Goal: Task Accomplishment & Management: Manage account settings

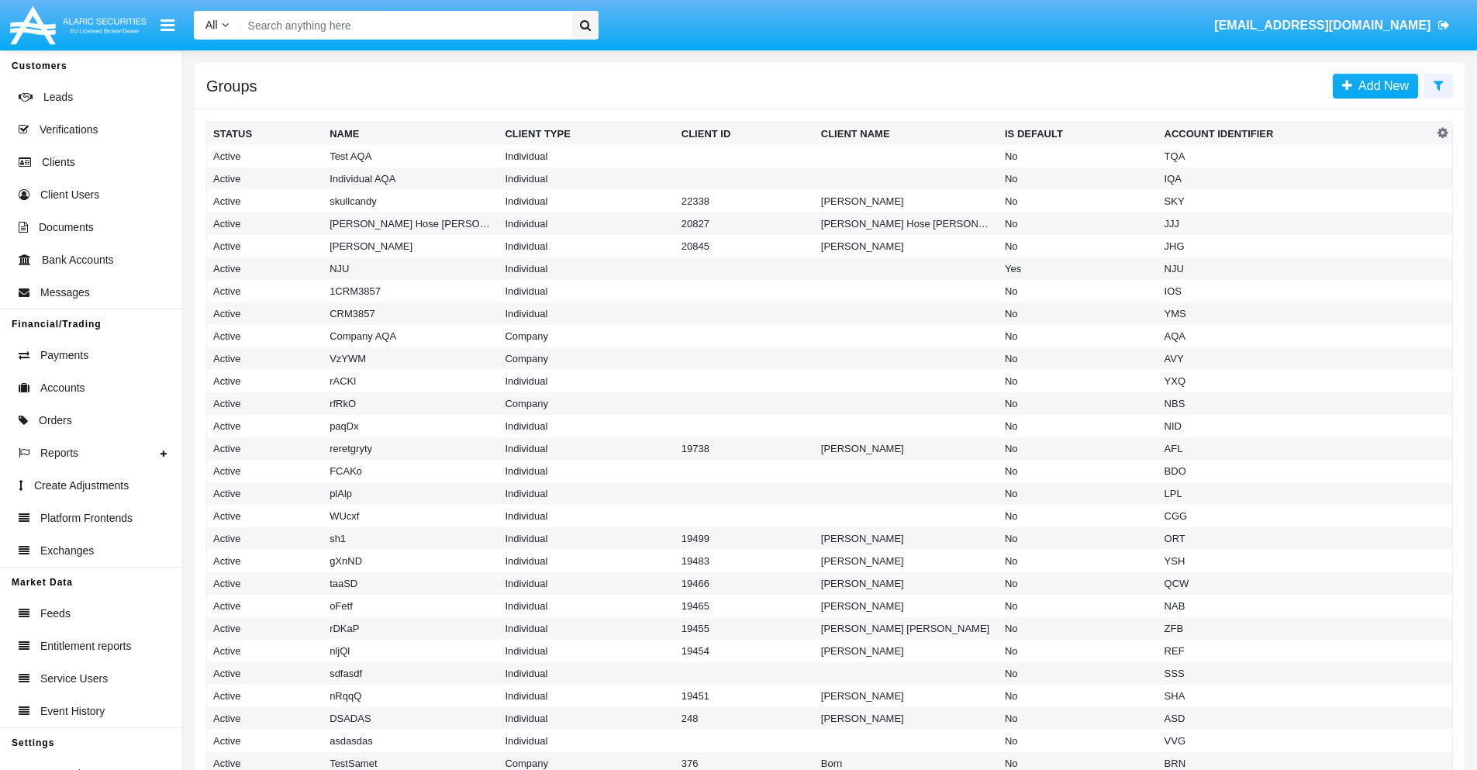
click at [1438, 85] on icon at bounding box center [1439, 85] width 10 height 12
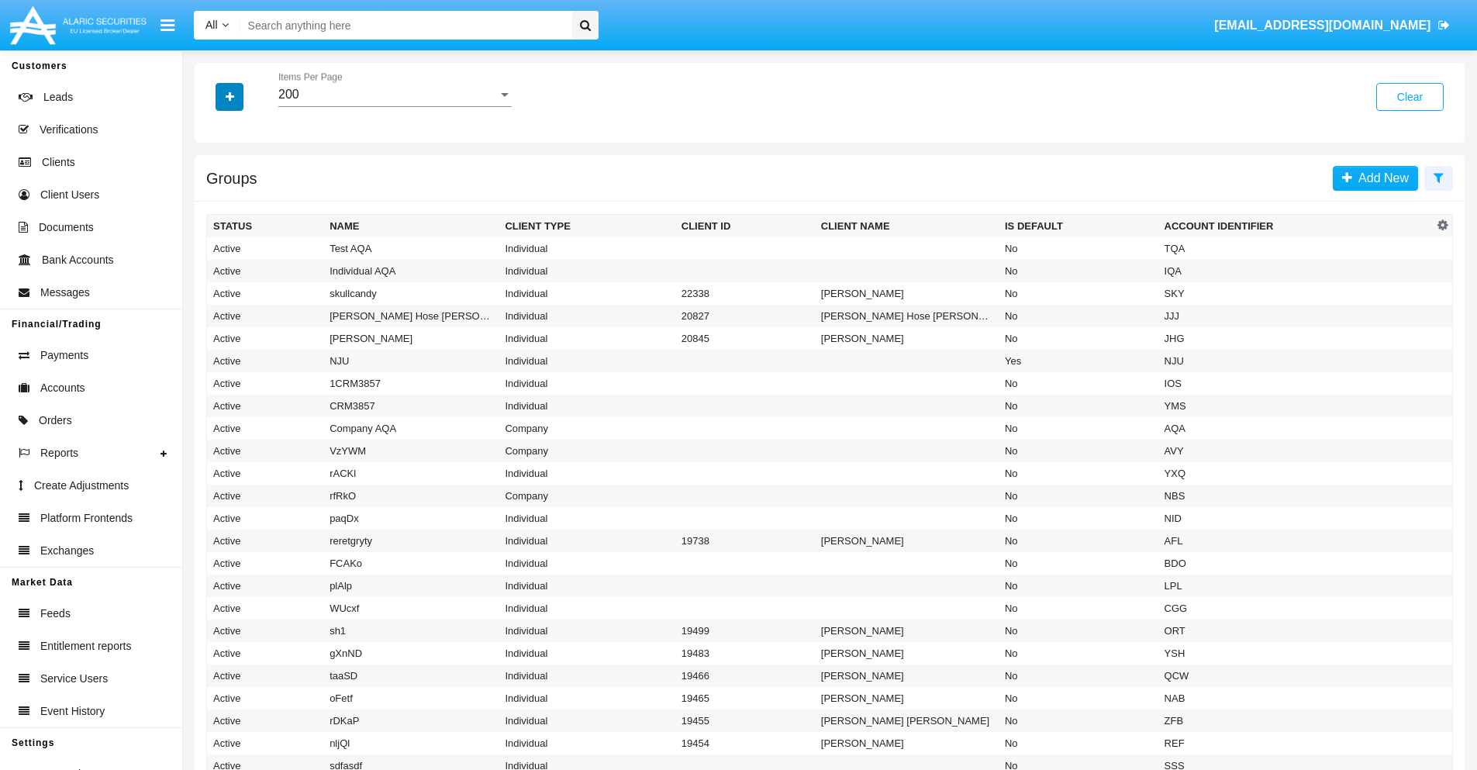
click at [230, 96] on icon "button" at bounding box center [230, 96] width 9 height 11
click at [273, 264] on span "Account Identifier" at bounding box center [274, 263] width 96 height 19
click at [213, 270] on input "Account Identifier" at bounding box center [212, 270] width 1 height 1
checkbox input "true"
click at [230, 96] on icon "button" at bounding box center [230, 96] width 9 height 11
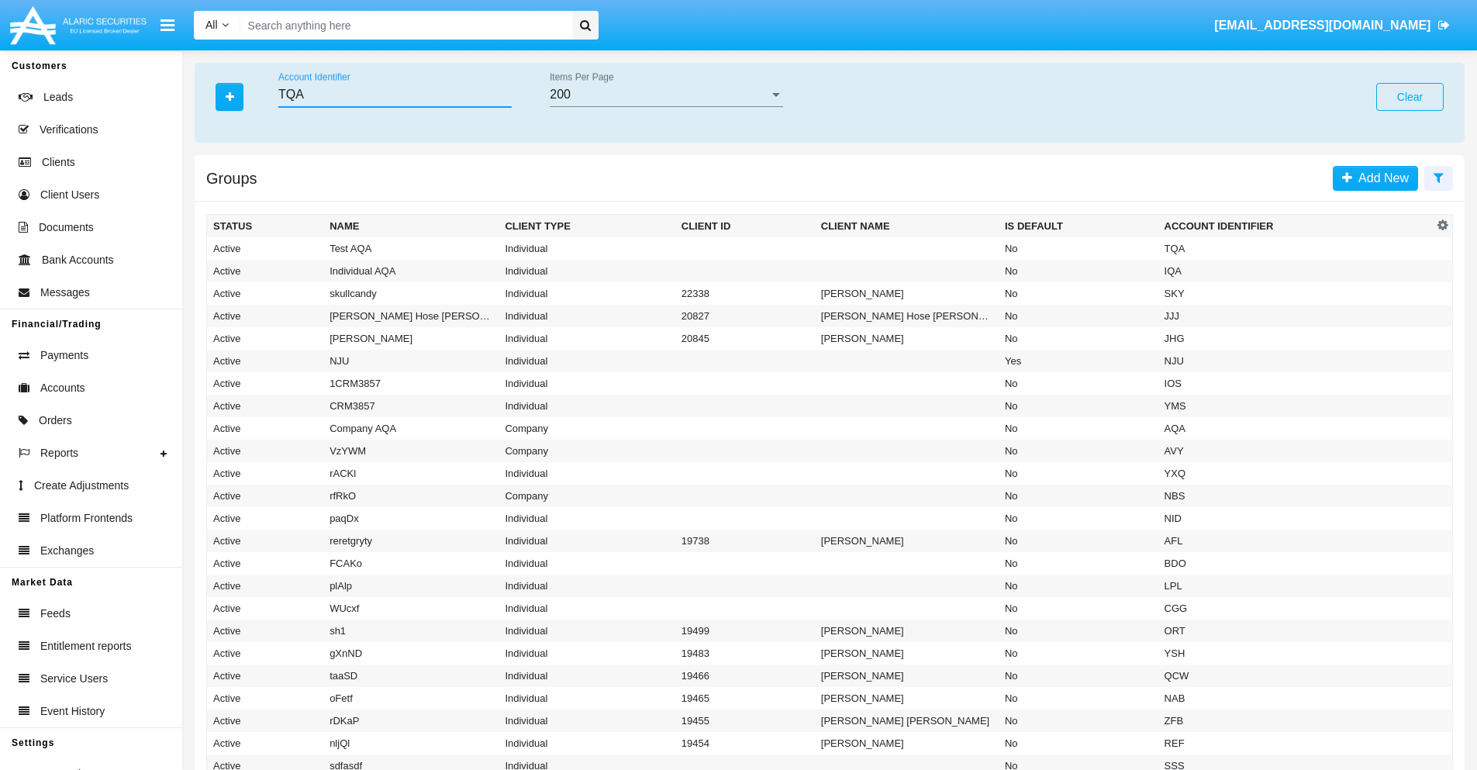
click at [395, 95] on input "TQA" at bounding box center [394, 95] width 233 height 14
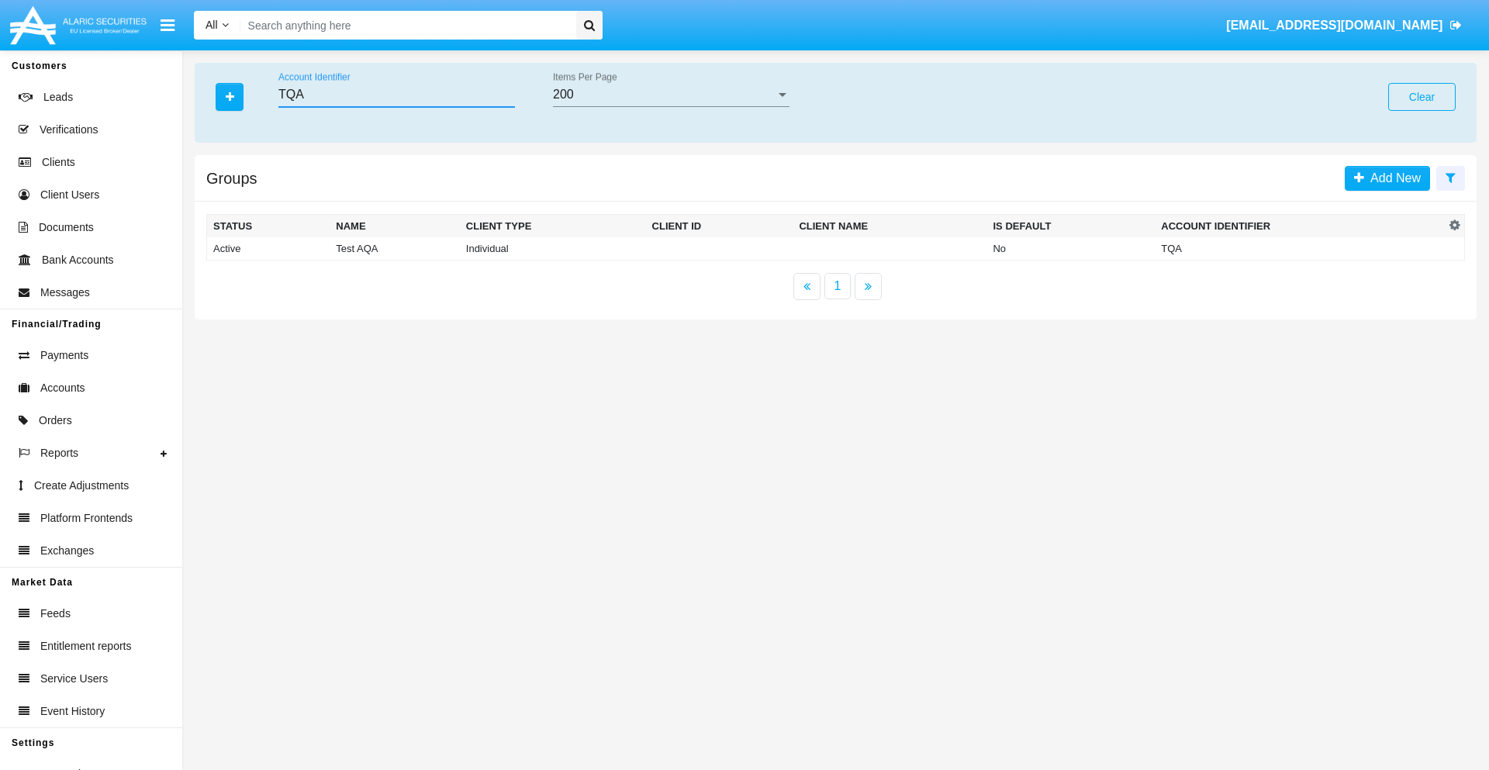
type input "TQA"
click at [1299, 248] on td "TQA" at bounding box center [1299, 248] width 290 height 23
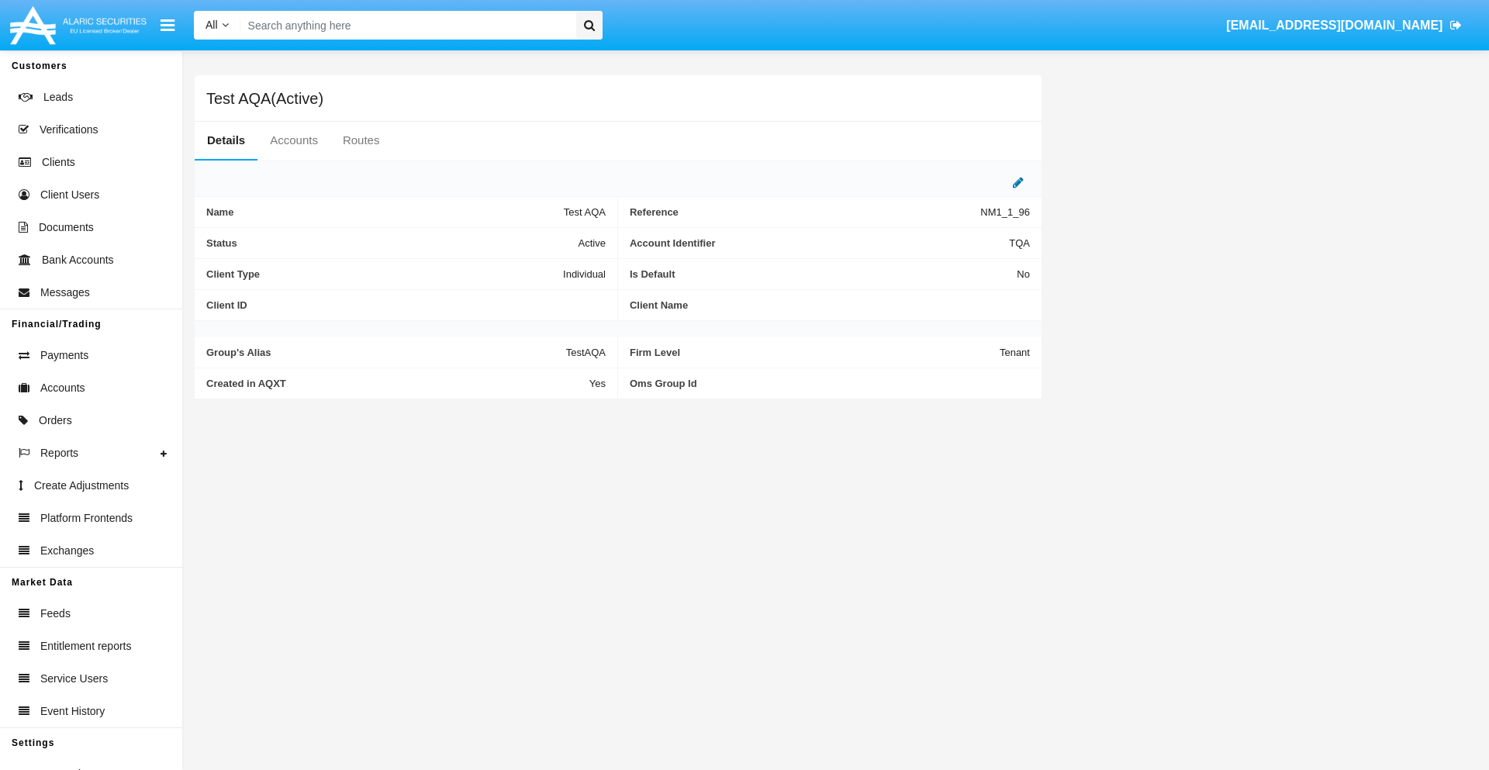
click at [1018, 182] on icon at bounding box center [1018, 182] width 11 height 12
click at [535, 239] on div "Active" at bounding box center [529, 239] width 126 height 13
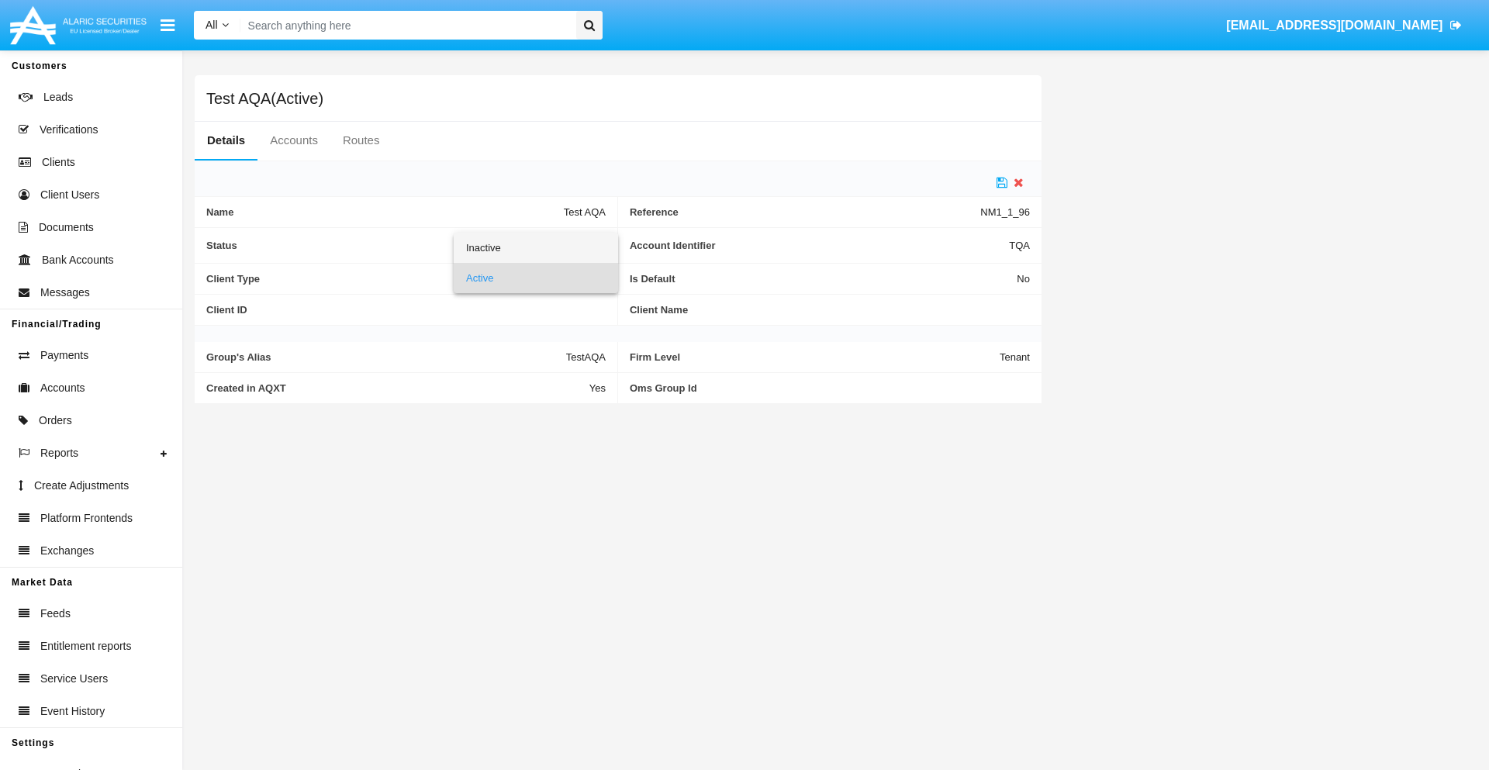
click at [535, 247] on span "Inactive" at bounding box center [536, 248] width 140 height 30
click at [1002, 182] on icon at bounding box center [1001, 182] width 11 height 12
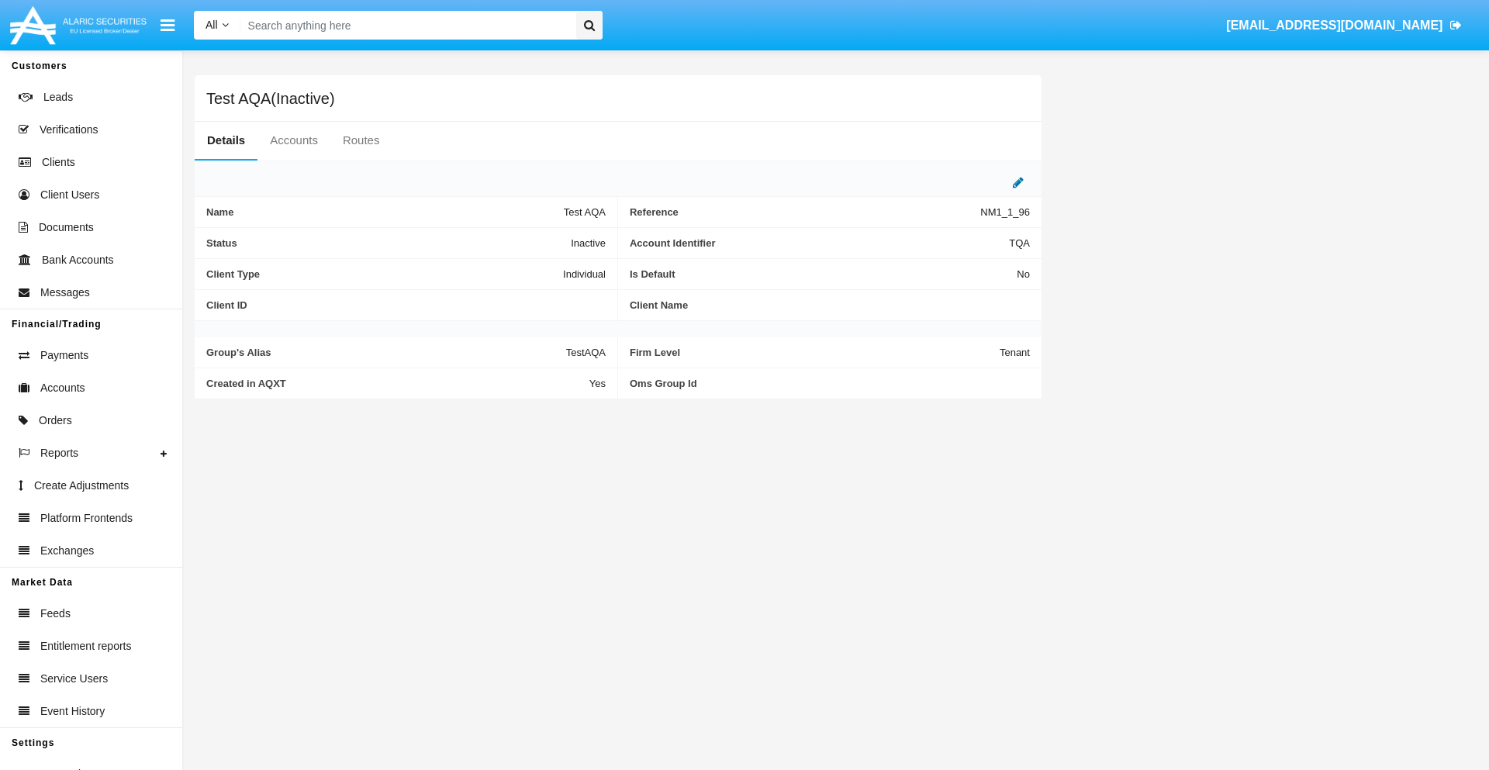
click at [1018, 182] on icon at bounding box center [1018, 182] width 11 height 12
click at [535, 239] on div "Inactive" at bounding box center [529, 239] width 126 height 13
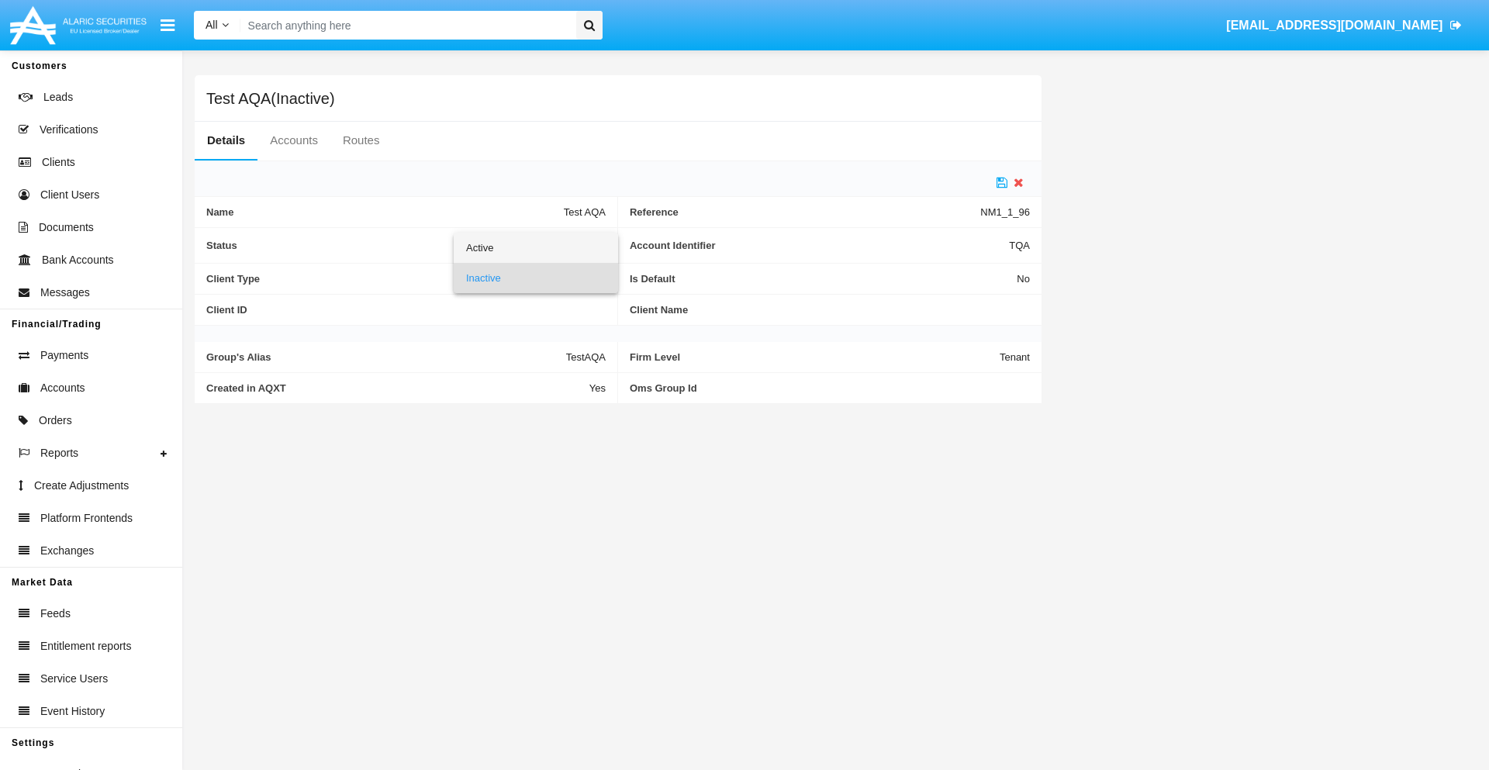
click at [535, 247] on span "Active" at bounding box center [536, 248] width 140 height 30
click at [1002, 182] on icon at bounding box center [1001, 182] width 11 height 12
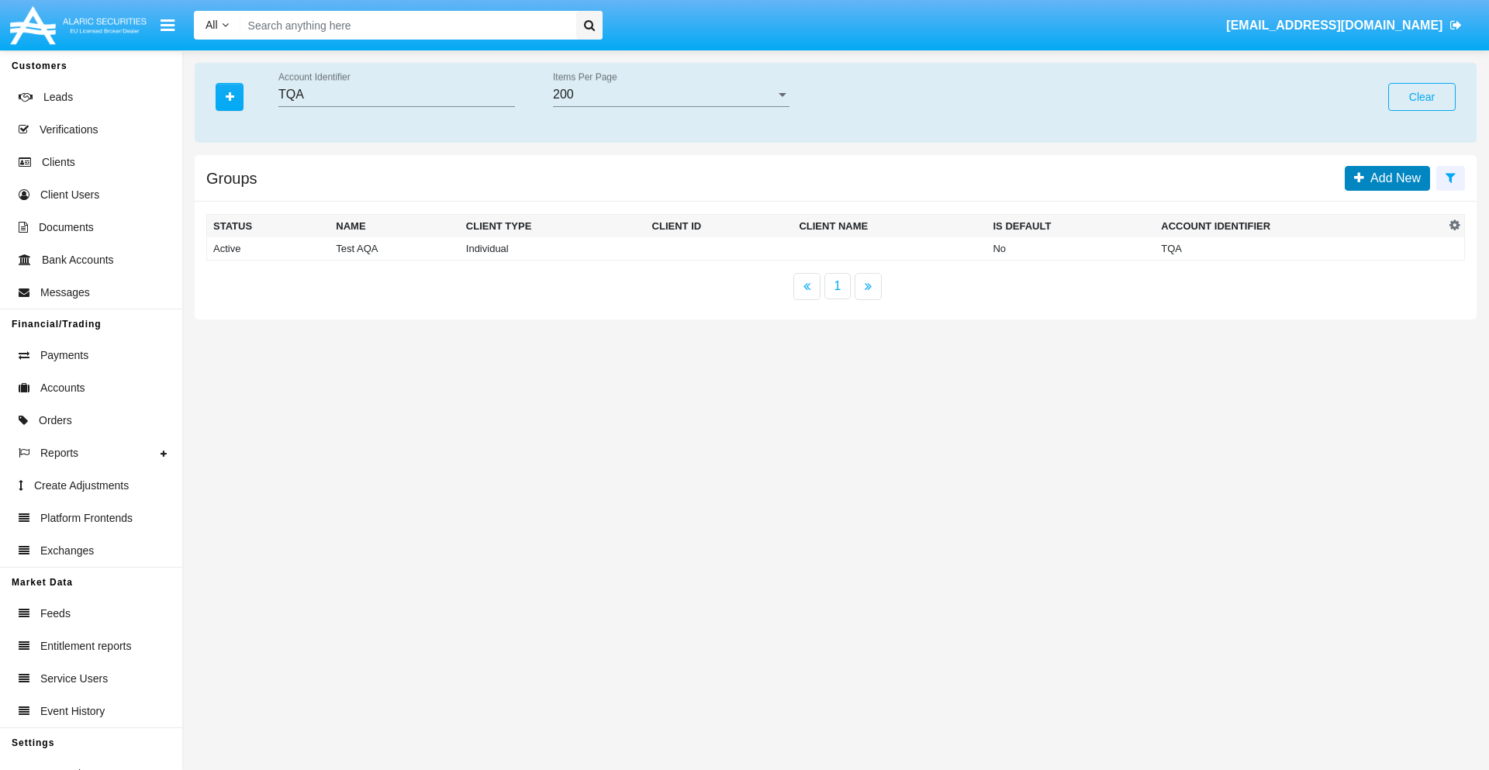
click at [1392, 178] on span "Add New" at bounding box center [1392, 177] width 57 height 13
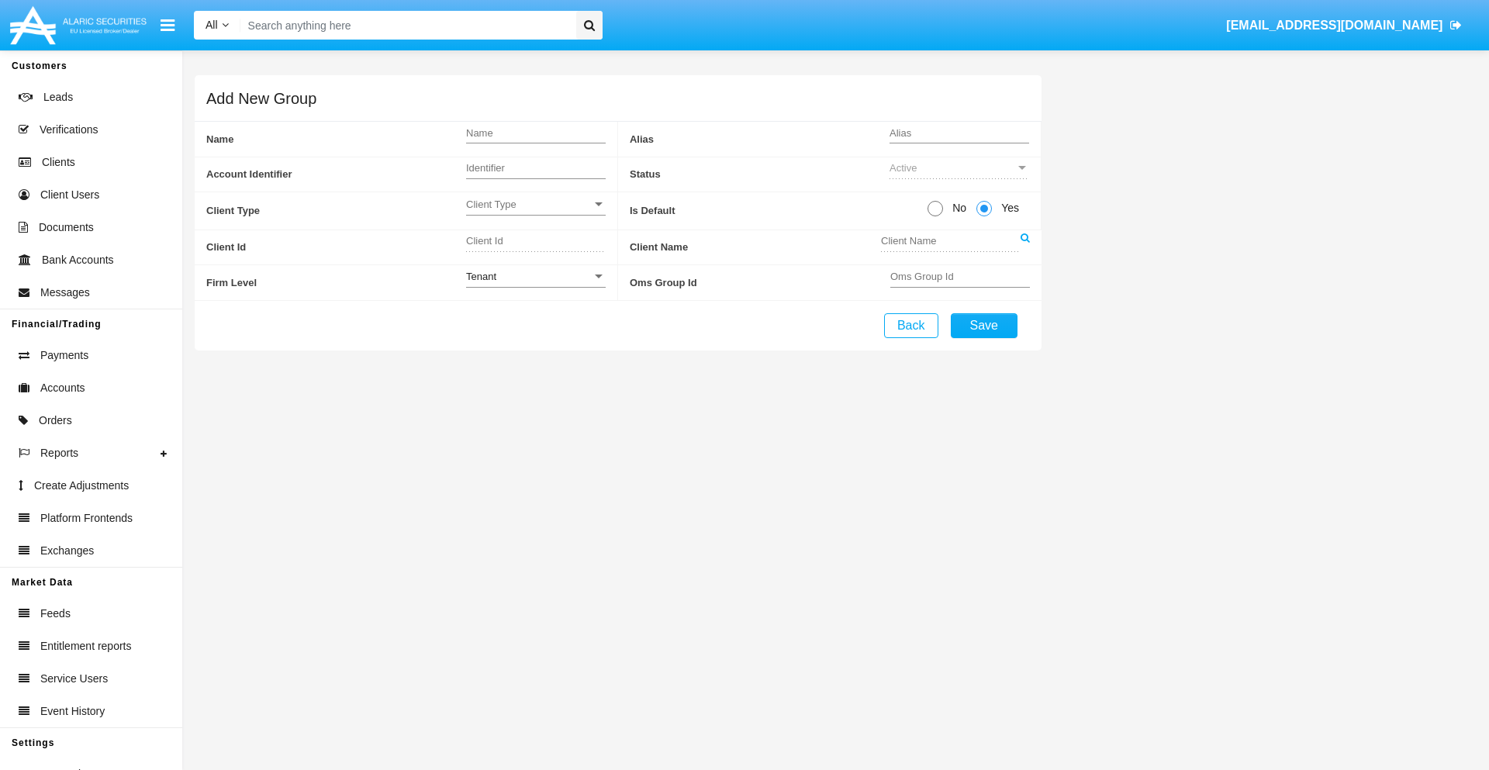
click at [535, 204] on span "Client Type" at bounding box center [529, 204] width 126 height 13
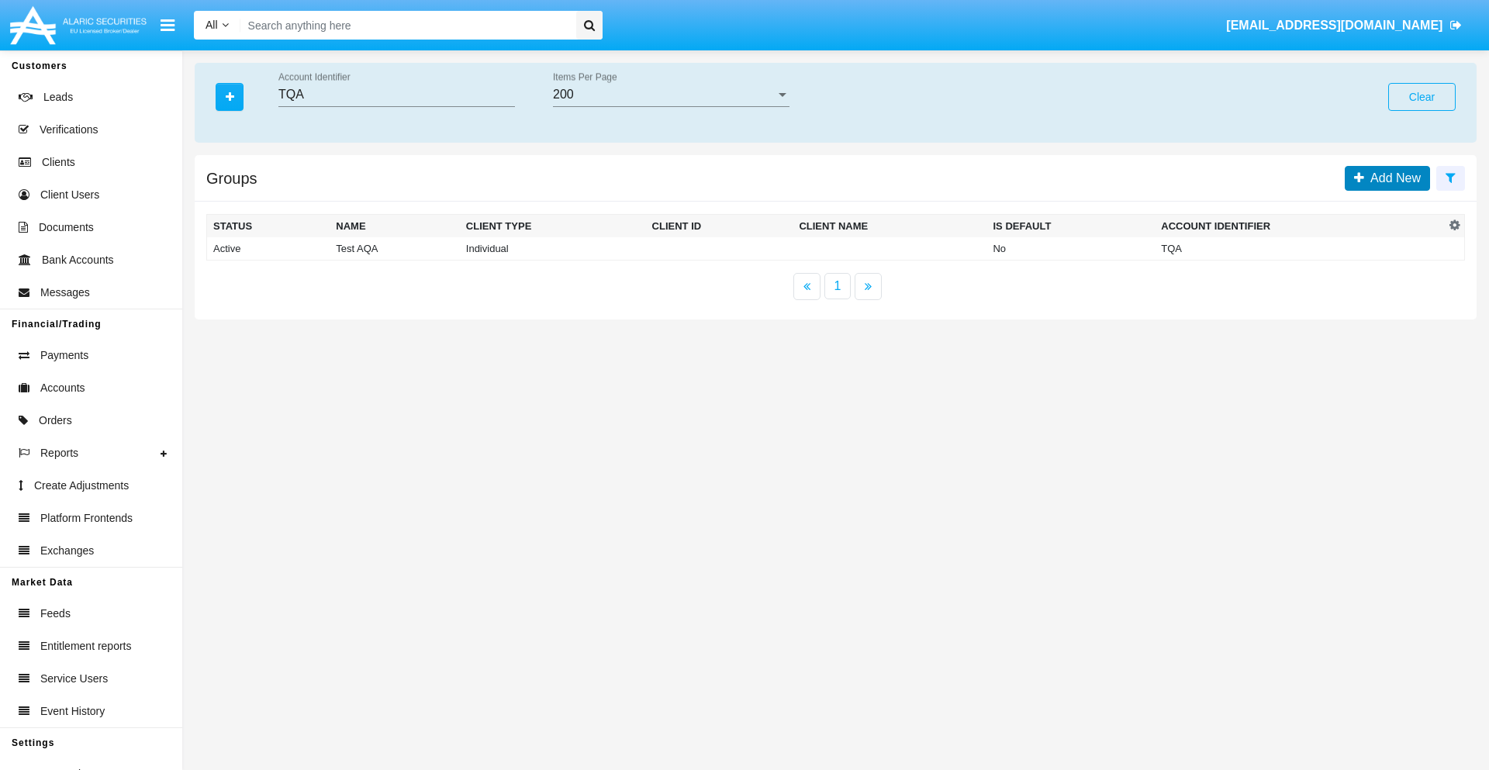
click at [1392, 178] on span "Add New" at bounding box center [1392, 177] width 57 height 13
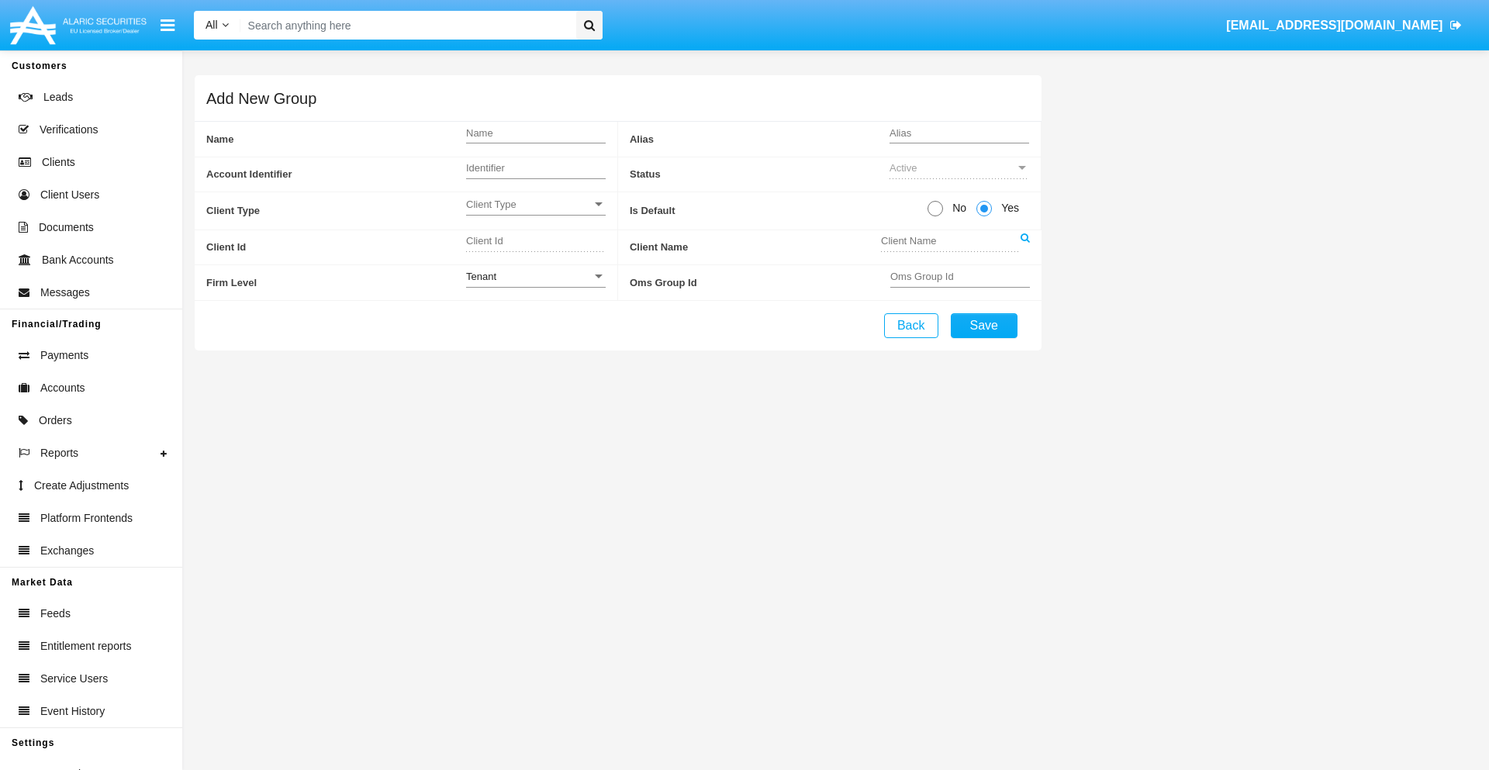
click at [956, 208] on span "No" at bounding box center [956, 208] width 27 height 16
click at [935, 216] on input "No" at bounding box center [934, 216] width 1 height 1
radio input "true"
click at [535, 276] on div "Tenant" at bounding box center [529, 276] width 126 height 13
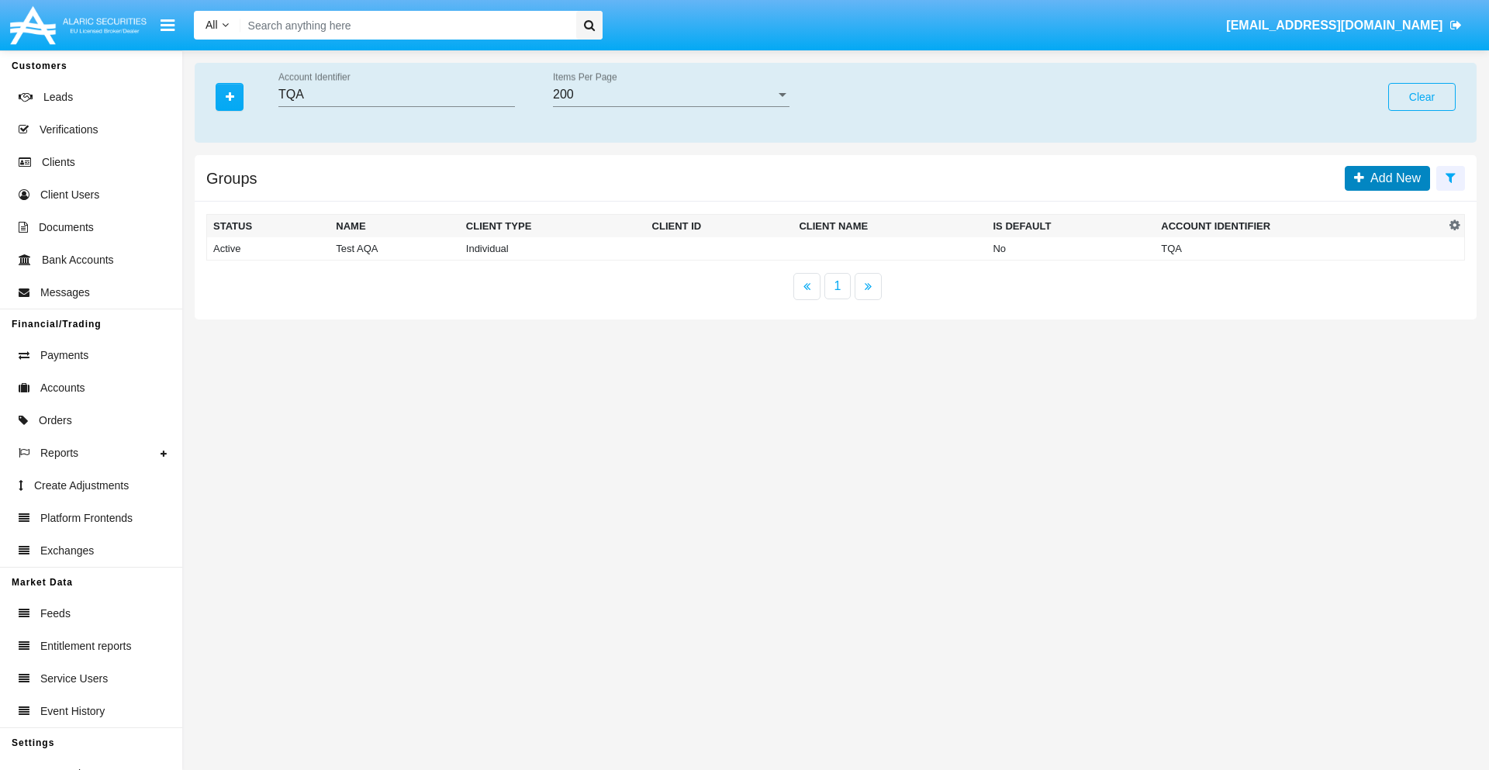
click at [1392, 178] on span "Add New" at bounding box center [1392, 177] width 57 height 13
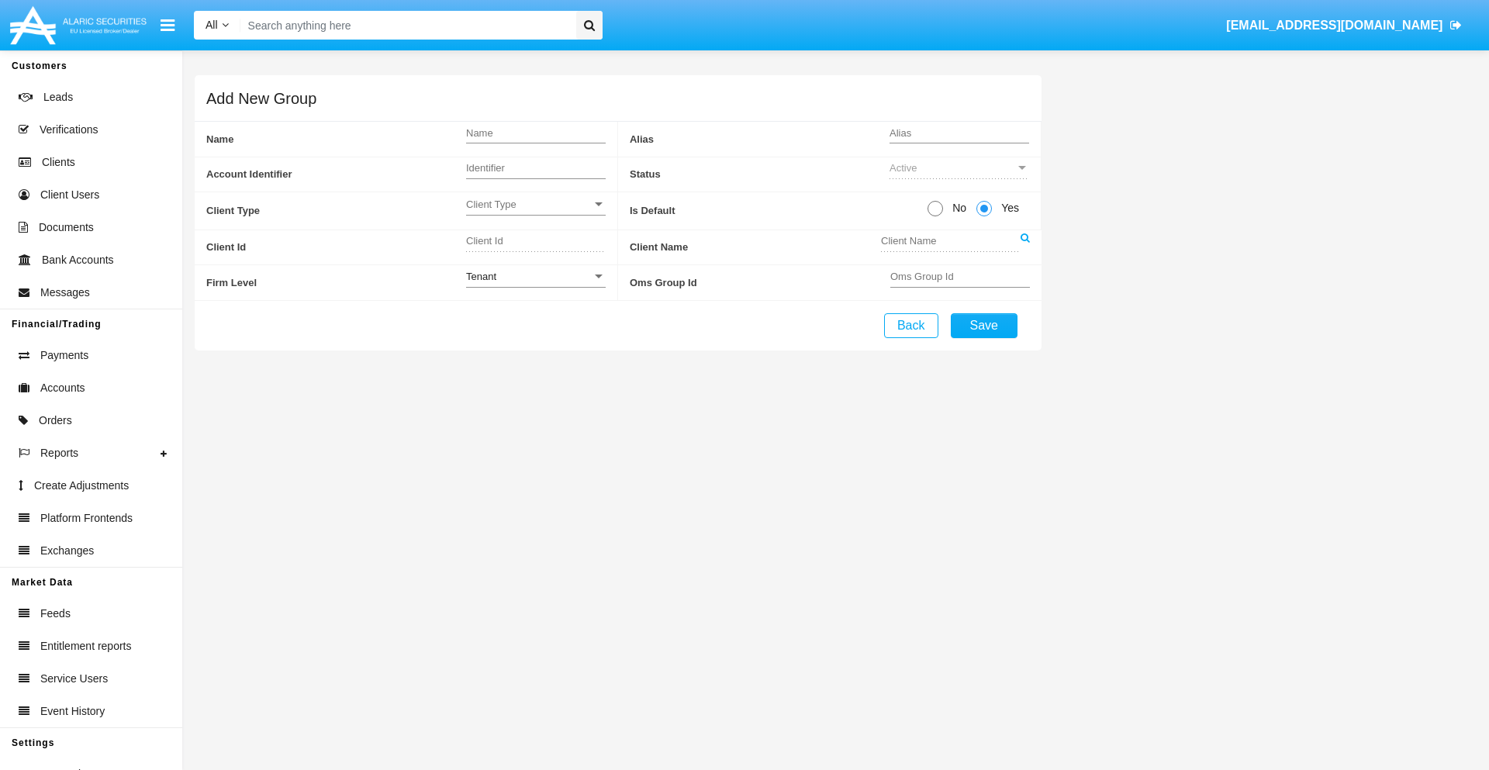
click at [956, 208] on span "No" at bounding box center [956, 208] width 27 height 16
click at [935, 216] on input "No" at bounding box center [934, 216] width 1 height 1
radio input "true"
click at [1007, 208] on span "Yes" at bounding box center [1007, 208] width 31 height 16
click at [984, 216] on input "Yes" at bounding box center [983, 216] width 1 height 1
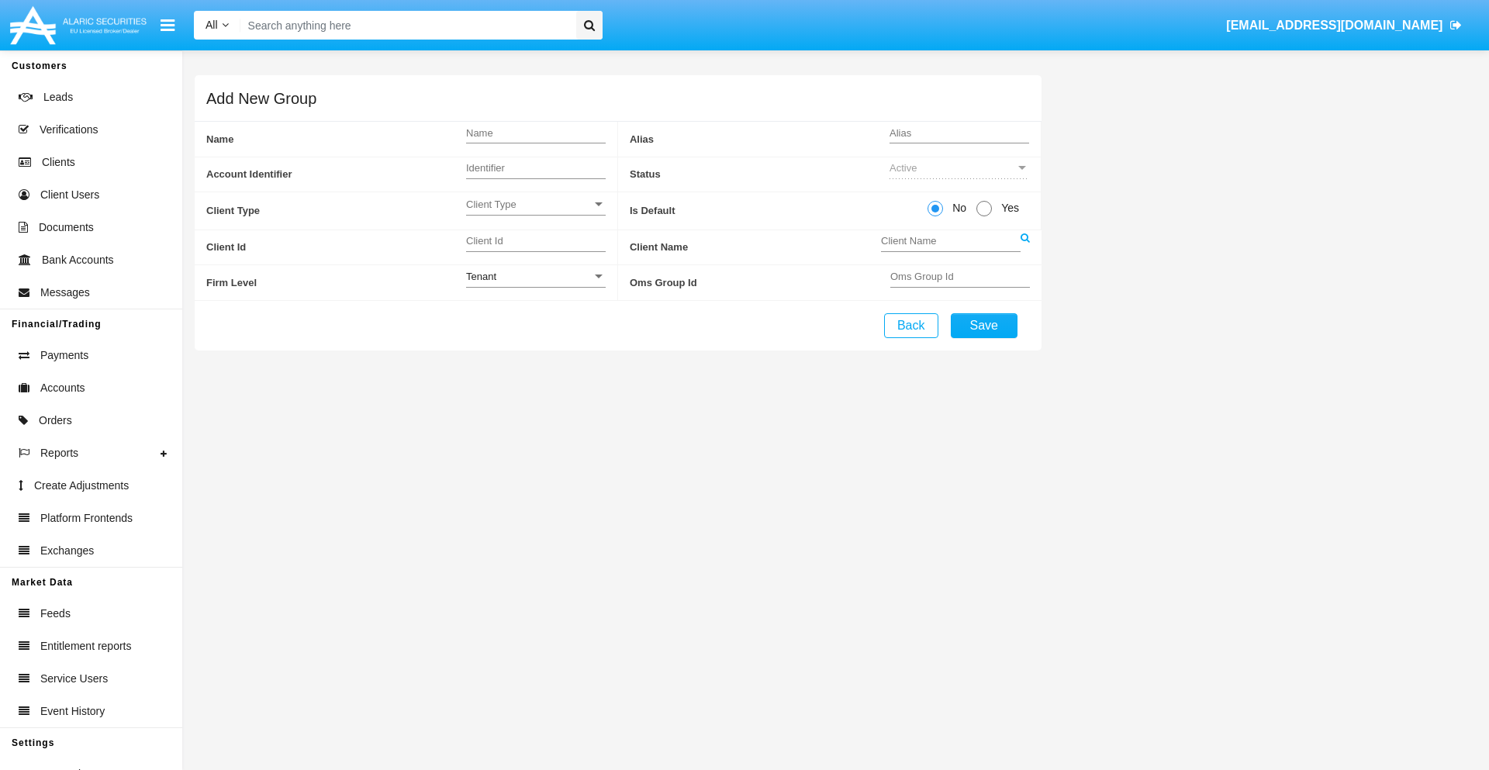
radio input "true"
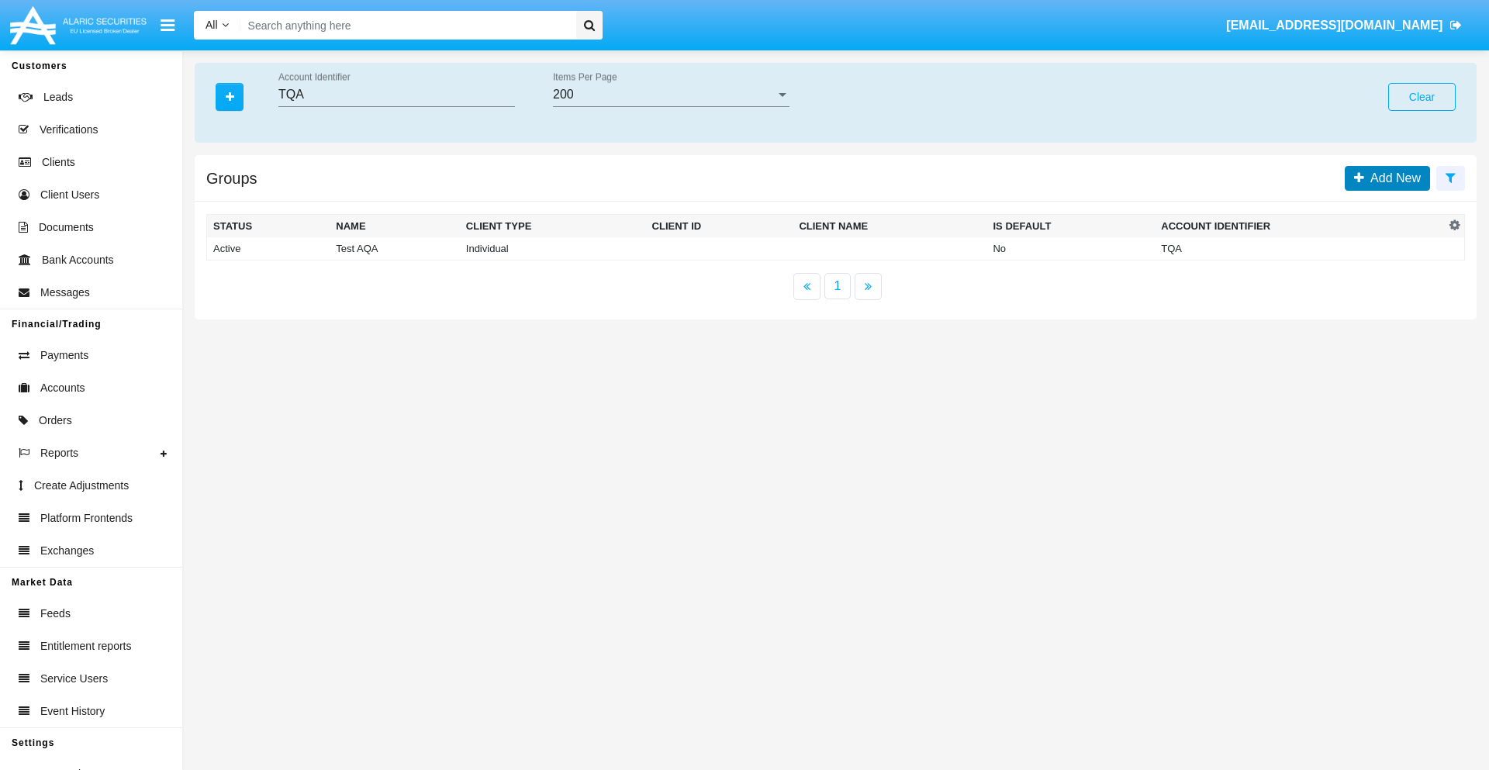
click at [1392, 178] on span "Add New" at bounding box center [1392, 177] width 57 height 13
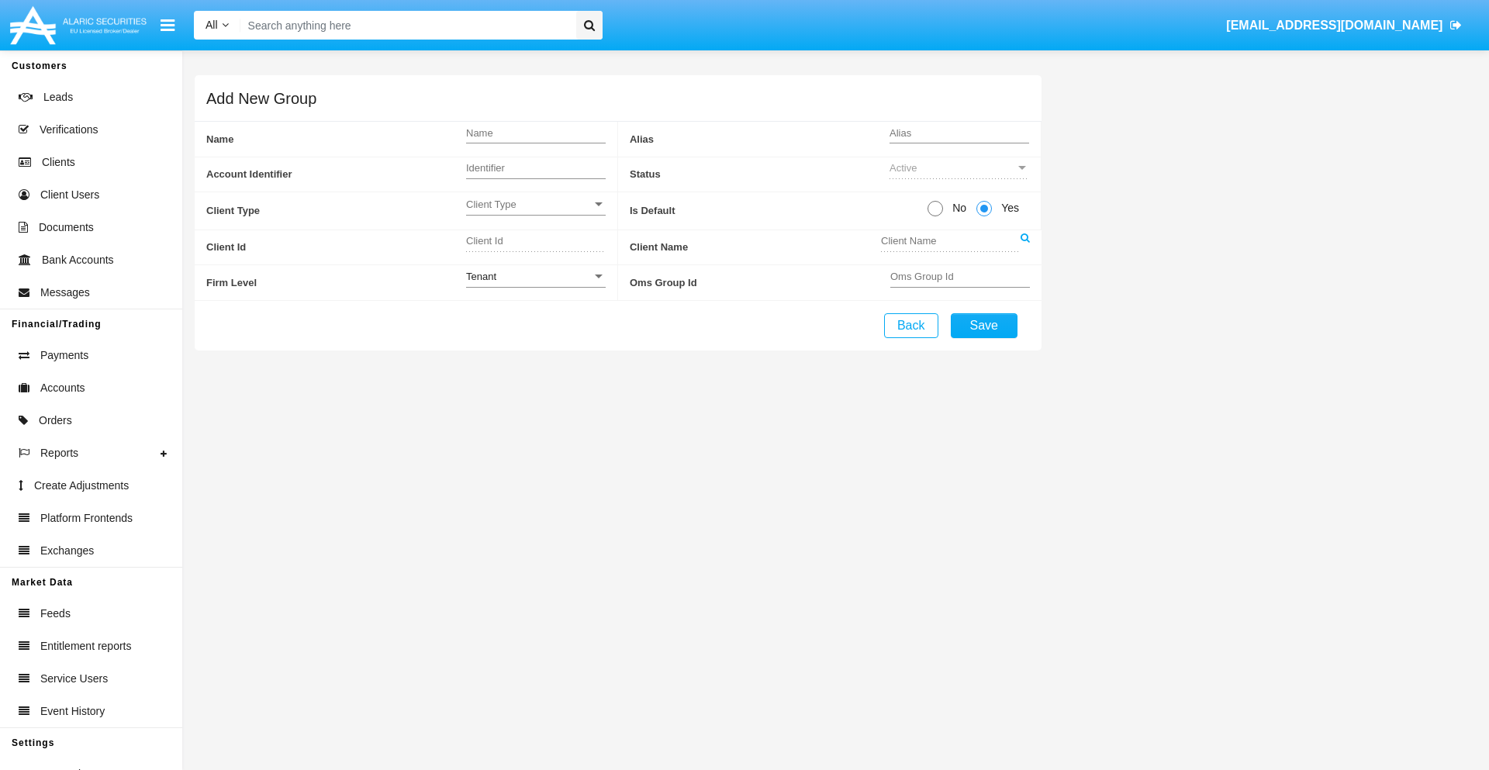
click at [956, 208] on span "No" at bounding box center [956, 208] width 27 height 16
click at [935, 216] on input "No" at bounding box center [934, 216] width 1 height 1
radio input "true"
click at [535, 204] on span "Client Type" at bounding box center [529, 204] width 126 height 13
click at [535, 212] on span "Individual" at bounding box center [536, 213] width 140 height 30
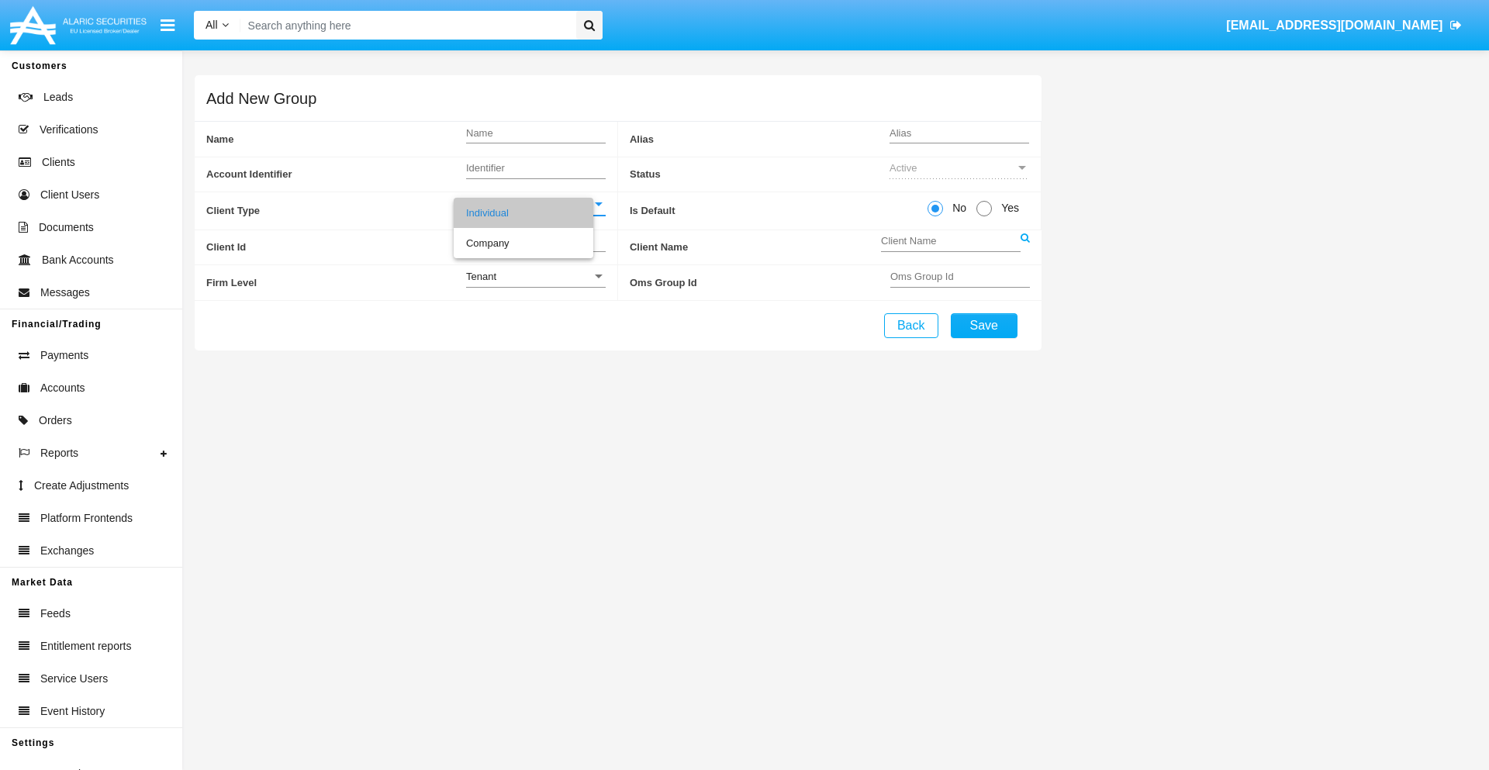
click at [1024, 247] on link at bounding box center [1024, 247] width 9 height 35
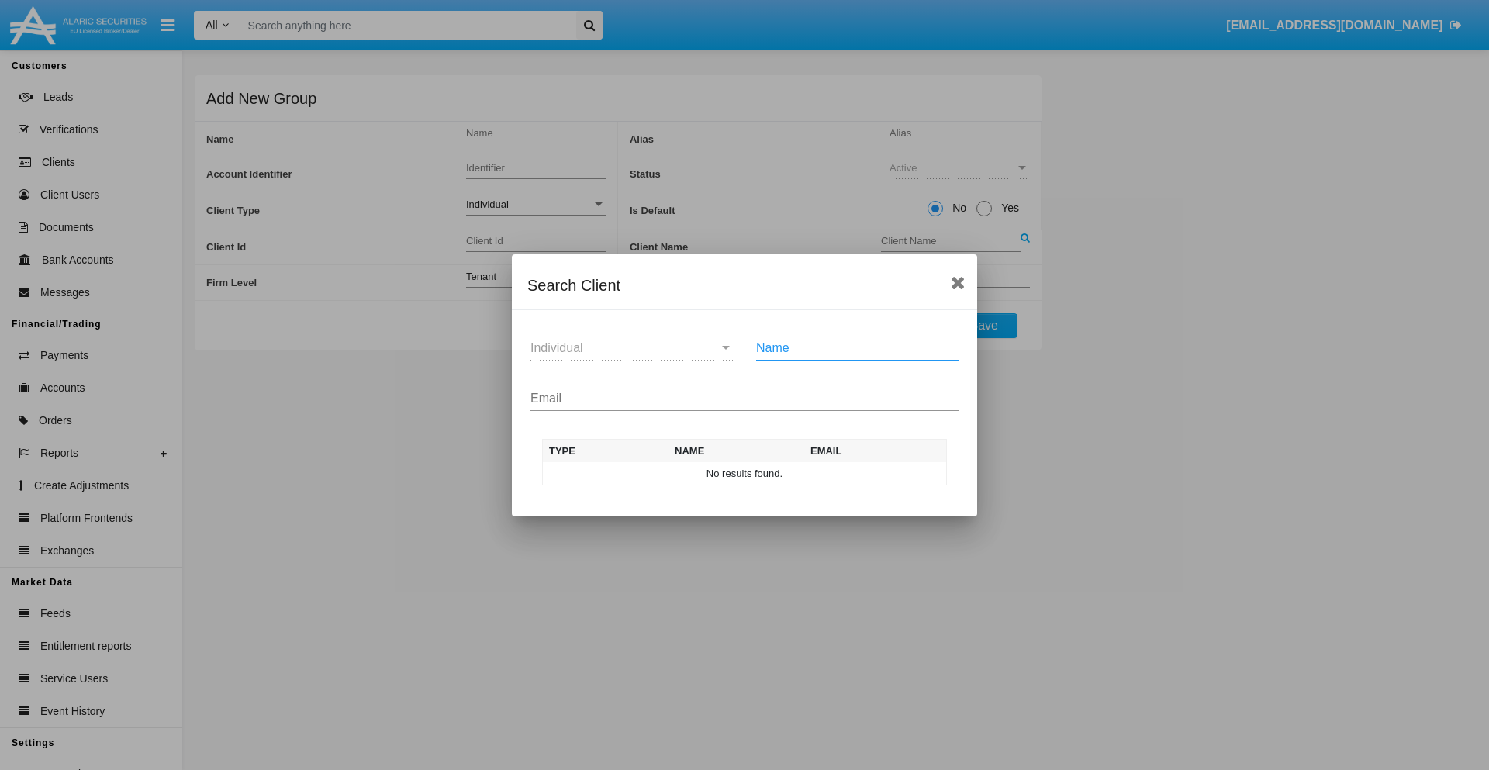
click at [744, 398] on input "Email" at bounding box center [744, 399] width 428 height 14
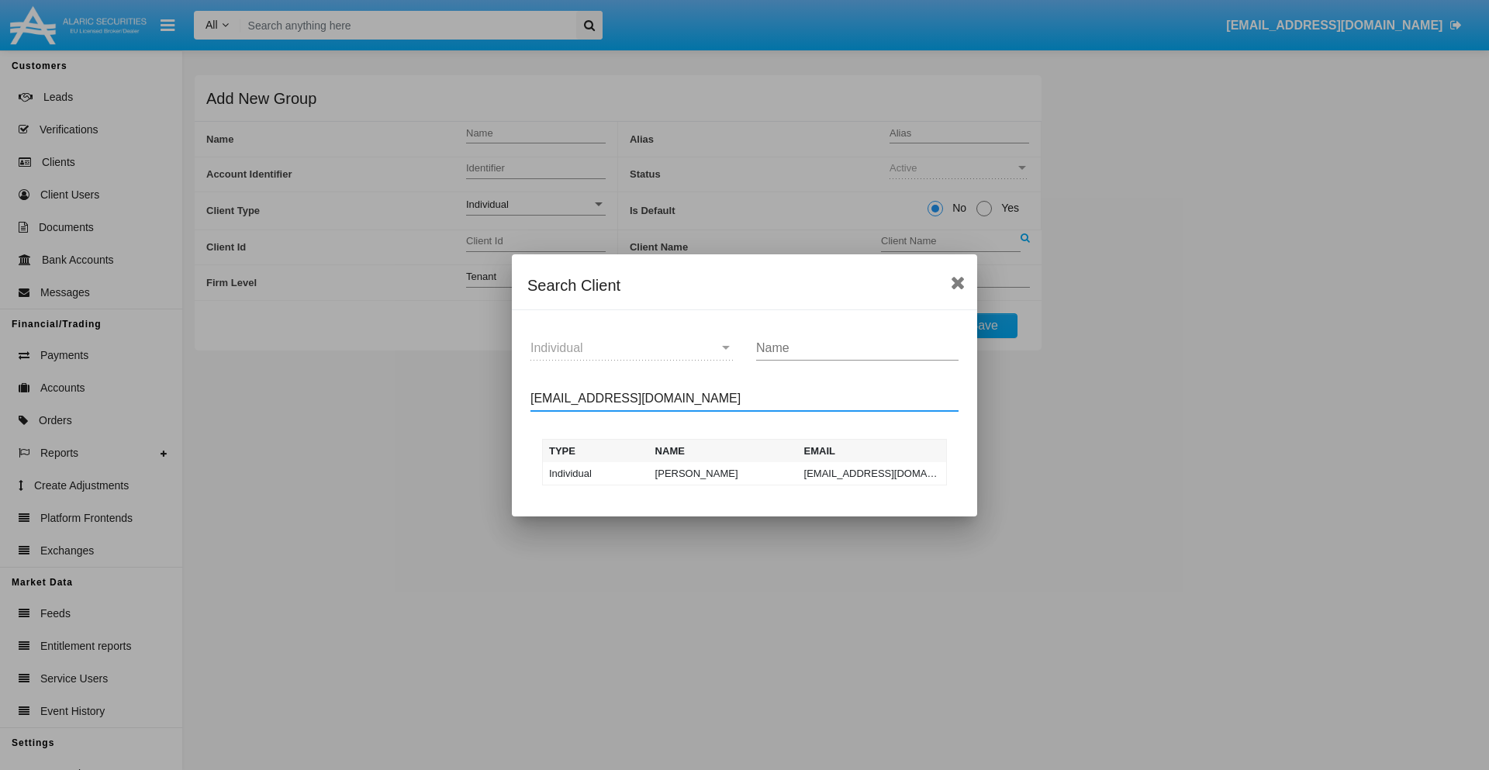
type input "[EMAIL_ADDRESS][DOMAIN_NAME]"
